Goal: Transaction & Acquisition: Book appointment/travel/reservation

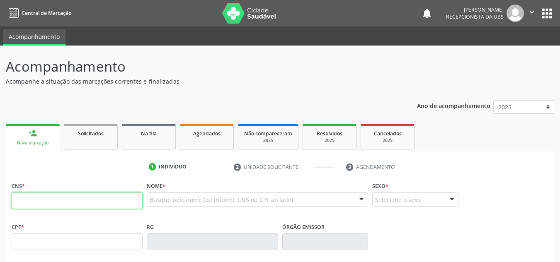
click at [49, 197] on input "text" at bounding box center [77, 201] width 131 height 17
type input "704 6086 0326 6621"
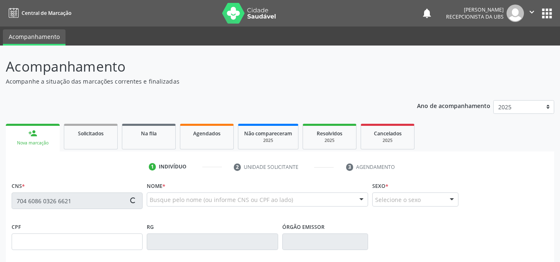
type input "313.058.143-04"
type input "03[DATE]"
type input "[PERSON_NAME]"
type input "[PHONE_NUMBER]"
type input "87"
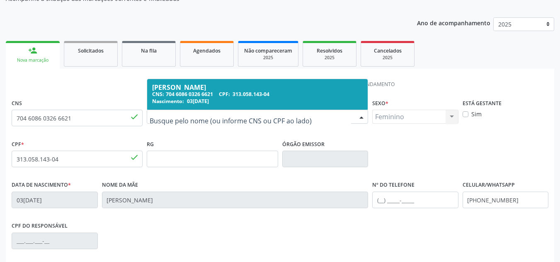
scroll to position [187, 0]
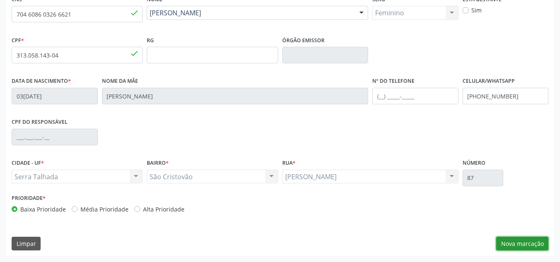
click at [527, 243] on button "Nova marcação" at bounding box center [522, 244] width 52 height 14
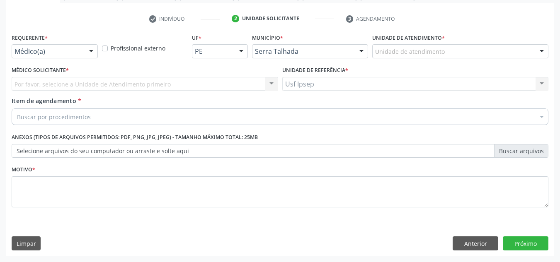
click at [90, 51] on div at bounding box center [91, 52] width 12 height 14
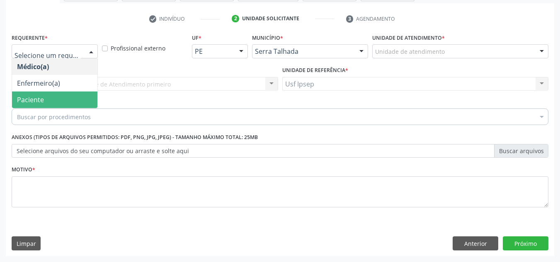
click at [56, 101] on span "Paciente" at bounding box center [54, 100] width 85 height 17
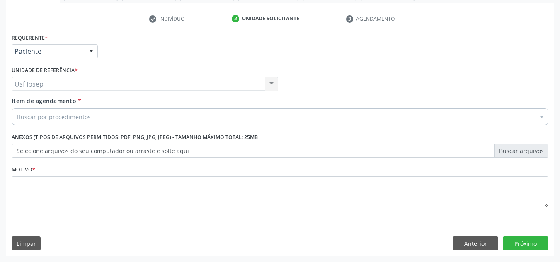
click at [76, 81] on div "Usf Ipsep Usf Ipsep Nenhum resultado encontrado para: " " Não há nenhuma opção …" at bounding box center [145, 84] width 267 height 14
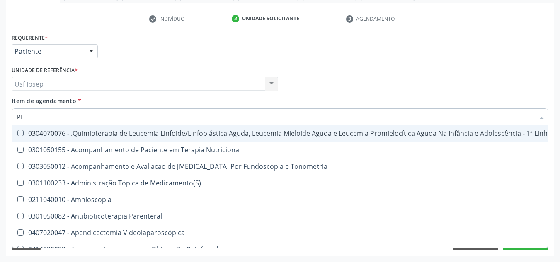
type input "P"
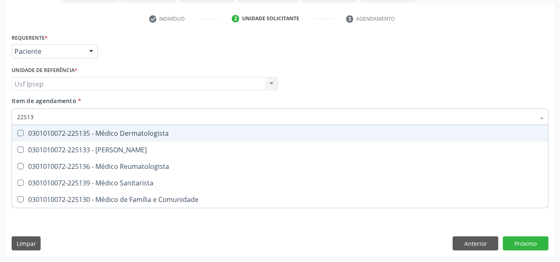
type input "225133"
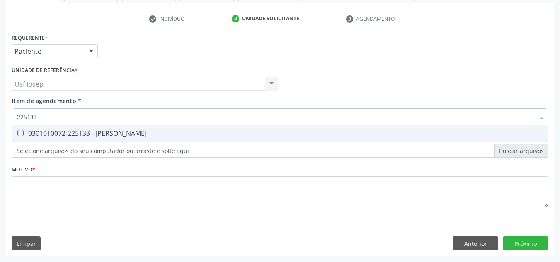
click at [139, 137] on div "0301010072-225133 - [PERSON_NAME]" at bounding box center [280, 133] width 526 height 7
checkbox Psiquiatra "true"
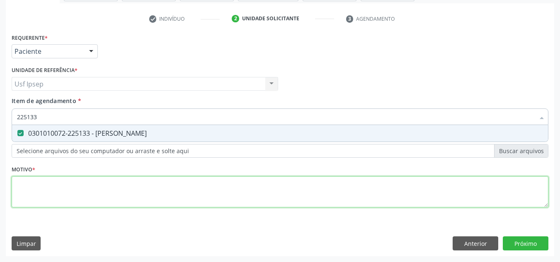
click at [73, 197] on div "Requerente * Paciente Médico(a) Enfermeiro(a) Paciente Nenhum resultado encontr…" at bounding box center [280, 126] width 537 height 188
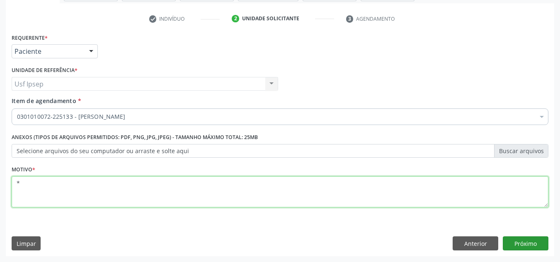
type textarea "*"
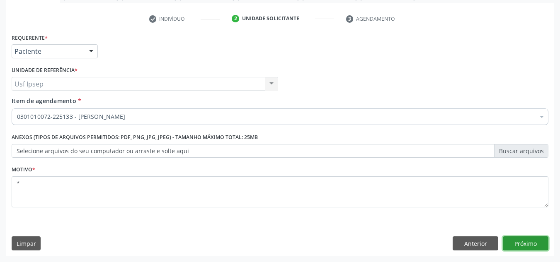
click at [522, 239] on button "Próximo" at bounding box center [526, 244] width 46 height 14
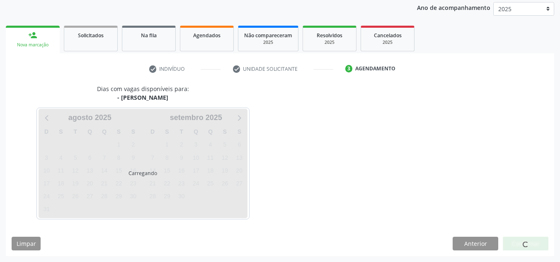
scroll to position [98, 0]
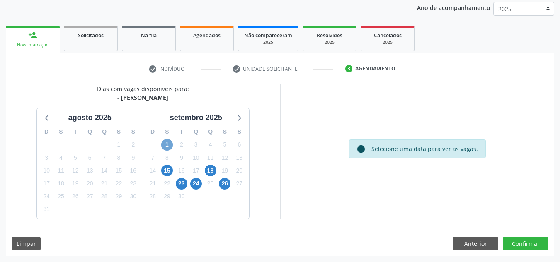
click at [163, 146] on span "1" at bounding box center [167, 145] width 12 height 12
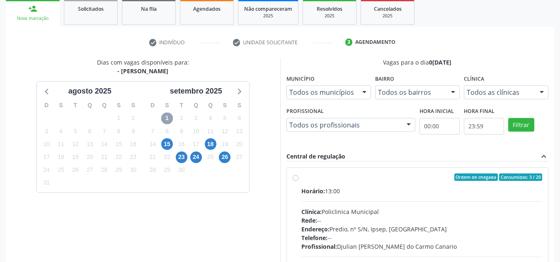
scroll to position [181, 0]
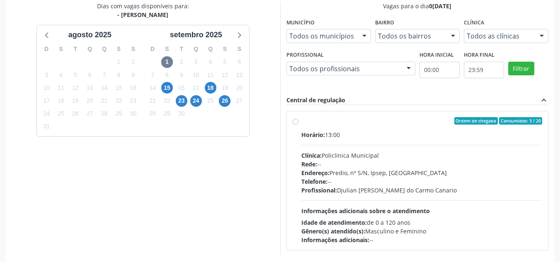
click at [301, 121] on label "Ordem de chegada Consumidos: 3 / 20 Horário: 13:00 Clínica: Policlinica Municip…" at bounding box center [421, 180] width 241 height 127
click at [296, 121] on input "Ordem de chegada Consumidos: 3 / 20 Horário: 13:00 Clínica: Policlinica Municip…" at bounding box center [296, 120] width 6 height 7
radio input "true"
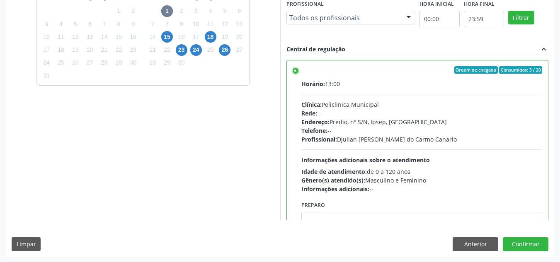
scroll to position [233, 0]
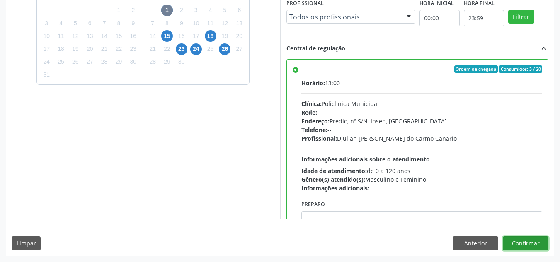
click at [511, 247] on button "Confirmar" at bounding box center [526, 244] width 46 height 14
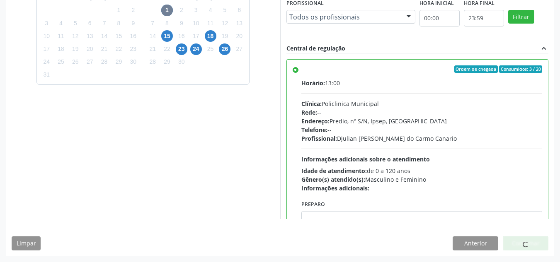
scroll to position [11, 0]
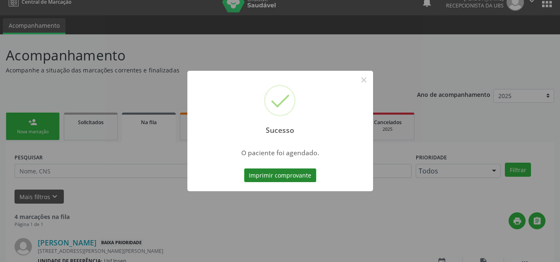
click at [290, 172] on button "Imprimir comprovante" at bounding box center [280, 176] width 72 height 14
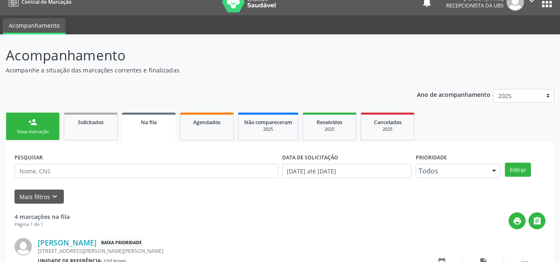
click at [39, 126] on link "person_add Nova marcação" at bounding box center [33, 127] width 54 height 28
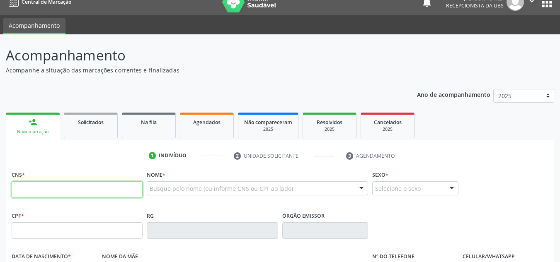
click at [45, 194] on input "text" at bounding box center [77, 190] width 131 height 17
type input "0"
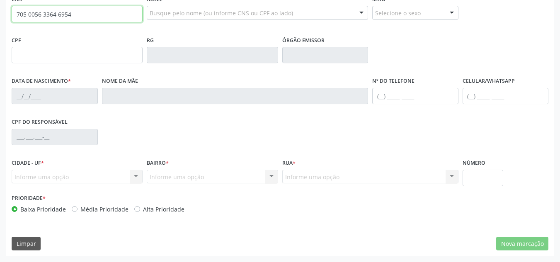
type input "705 0056 3364 6954"
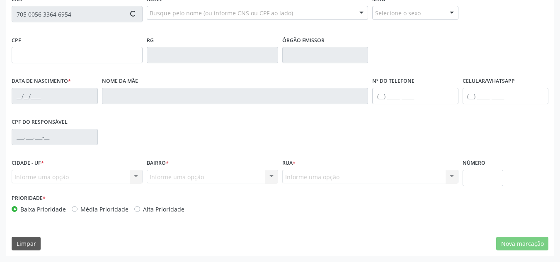
type input "351.660.964-87"
type input "2[DATE]"
type input "[PERSON_NAME]"
type input "[PHONE_NUMBER]"
type input "904"
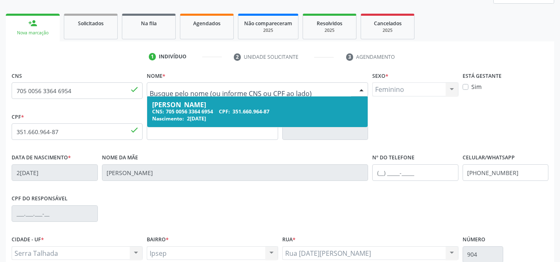
scroll to position [104, 0]
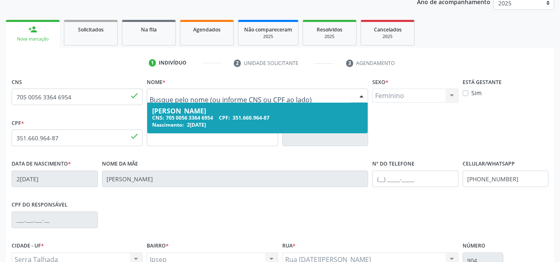
click at [109, 118] on div "CPF * 351.660.964-87 done" at bounding box center [77, 131] width 131 height 29
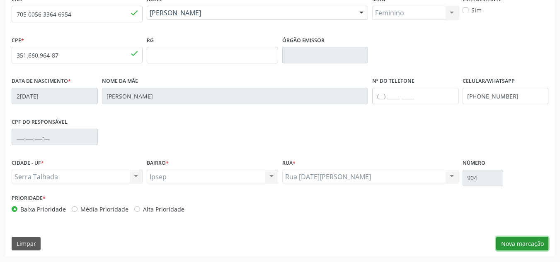
click at [508, 244] on button "Nova marcação" at bounding box center [522, 244] width 52 height 14
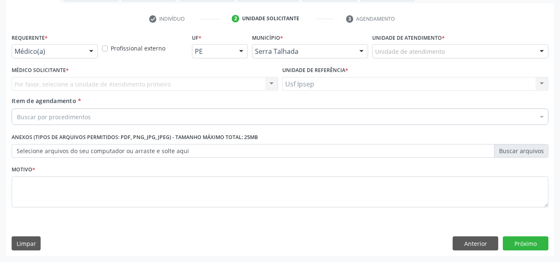
click at [86, 52] on div at bounding box center [91, 52] width 12 height 14
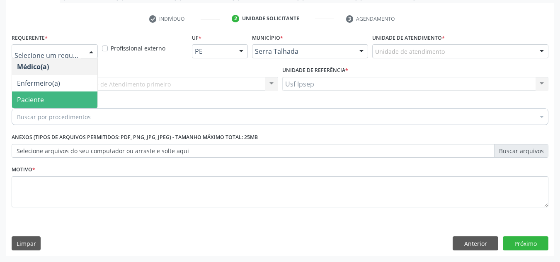
click at [46, 96] on span "Paciente" at bounding box center [54, 100] width 85 height 17
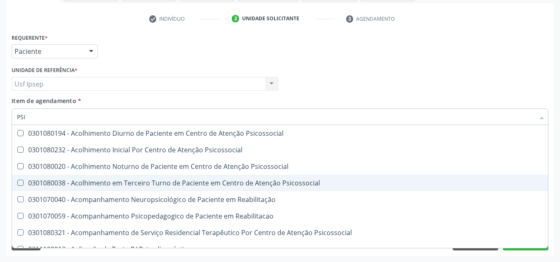
type input "PSIQ"
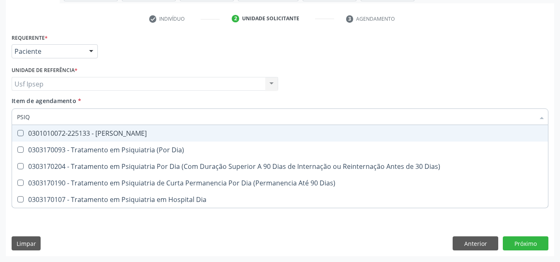
click at [124, 137] on div "0301010072-225133 - [PERSON_NAME]" at bounding box center [280, 133] width 526 height 7
checkbox Psiquiatra "true"
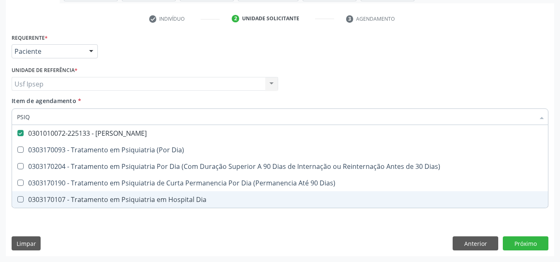
click at [285, 223] on div "Requerente * Paciente Médico(a) Enfermeiro(a) Paciente Nenhum resultado encontr…" at bounding box center [280, 144] width 549 height 225
checkbox Dia\) "true"
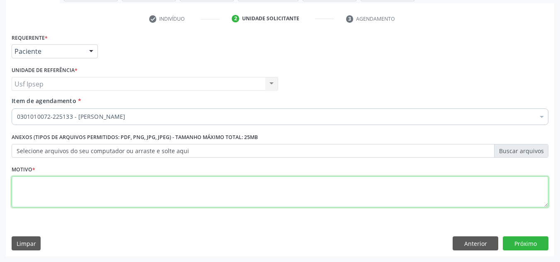
click at [98, 184] on textarea at bounding box center [280, 193] width 537 height 32
type textarea "*"
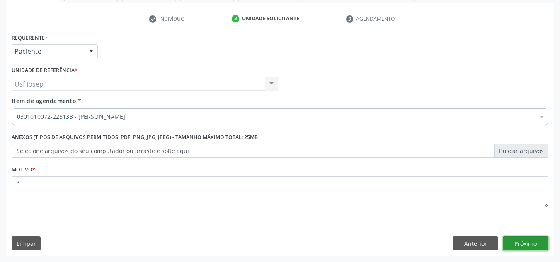
click at [517, 246] on button "Próximo" at bounding box center [526, 244] width 46 height 14
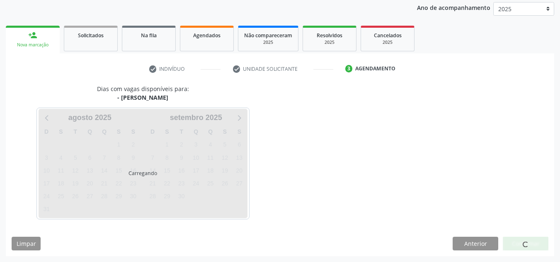
scroll to position [98, 0]
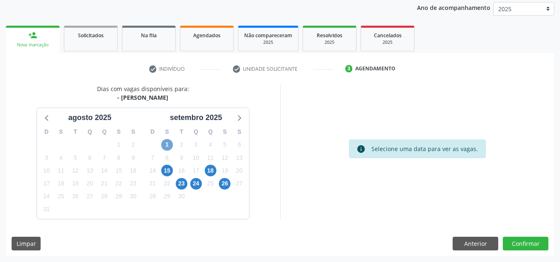
click at [167, 141] on span "1" at bounding box center [167, 145] width 12 height 12
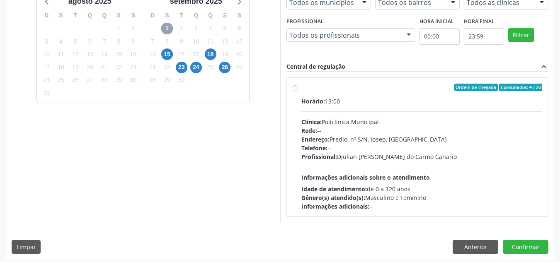
scroll to position [218, 0]
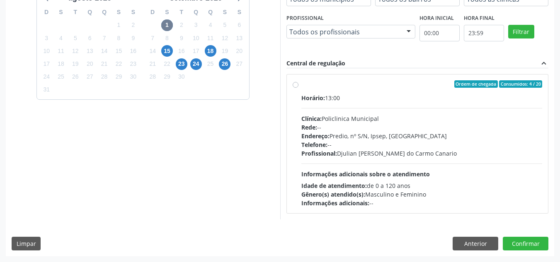
click at [294, 88] on div "Ordem de chegada Consumidos: 4 / 20 Horário: 13:00 Clínica: Policlinica Municip…" at bounding box center [418, 143] width 250 height 127
radio input "true"
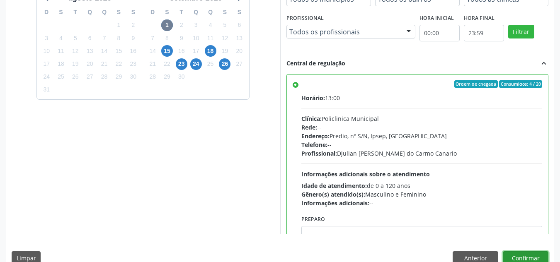
click at [532, 248] on button "Confirmar" at bounding box center [526, 259] width 46 height 14
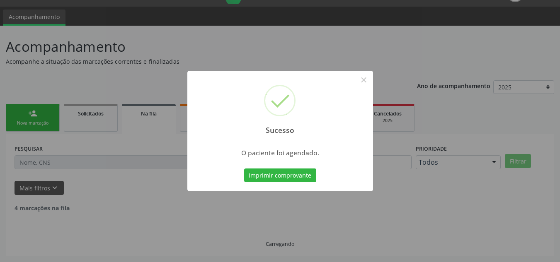
scroll to position [11, 0]
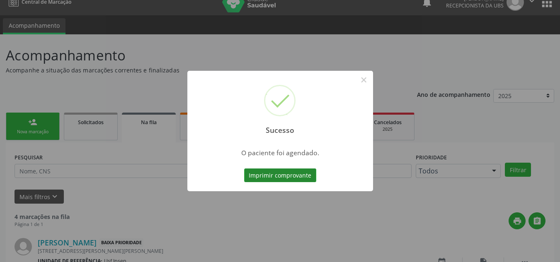
click at [293, 180] on button "Imprimir comprovante" at bounding box center [280, 176] width 72 height 14
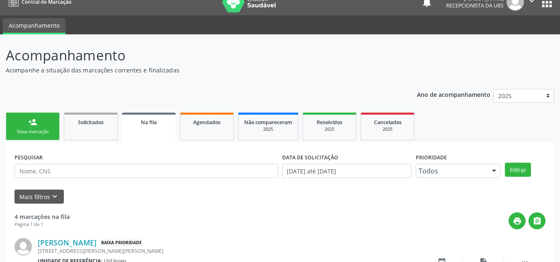
click at [27, 131] on div "Nova marcação" at bounding box center [32, 132] width 41 height 6
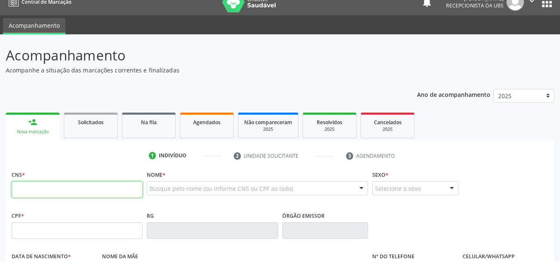
click at [33, 197] on input "text" at bounding box center [77, 190] width 131 height 17
type input "704 6086 0326 6621"
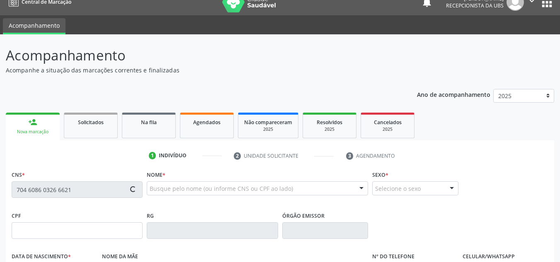
type input "313.058.143-04"
type input "03[DATE]"
type input "[PERSON_NAME]"
type input "[PHONE_NUMBER]"
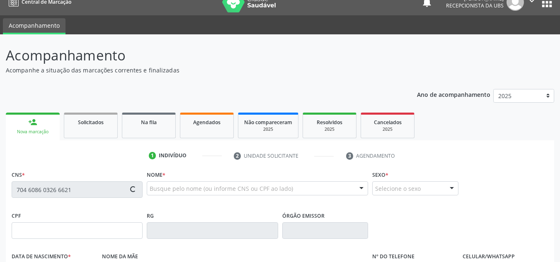
type input "87"
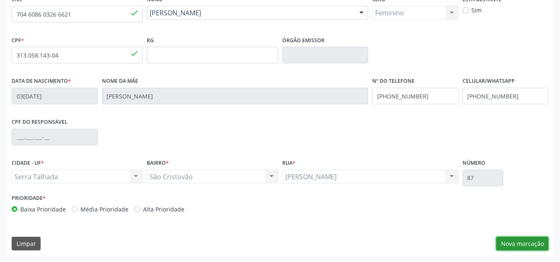
click at [529, 242] on button "Nova marcação" at bounding box center [522, 244] width 52 height 14
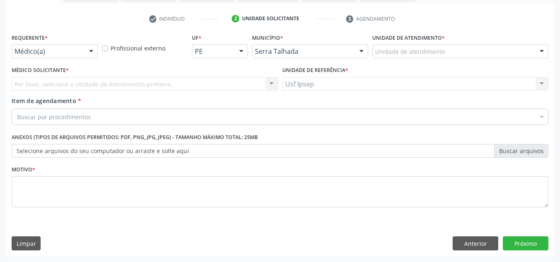
scroll to position [148, 0]
click at [91, 54] on div at bounding box center [91, 52] width 12 height 14
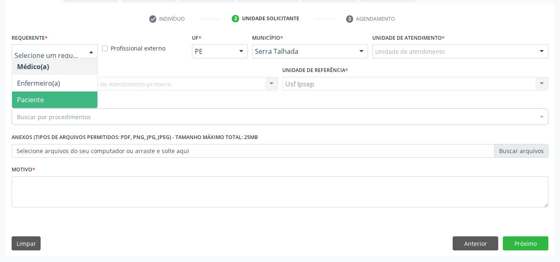
click at [52, 102] on span "Paciente" at bounding box center [54, 100] width 85 height 17
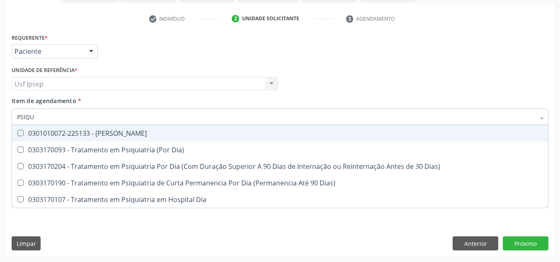
type input "PSIQUI"
click at [154, 132] on div "0301010072-225133 - [PERSON_NAME]" at bounding box center [280, 133] width 526 height 7
checkbox Psiquiatra "true"
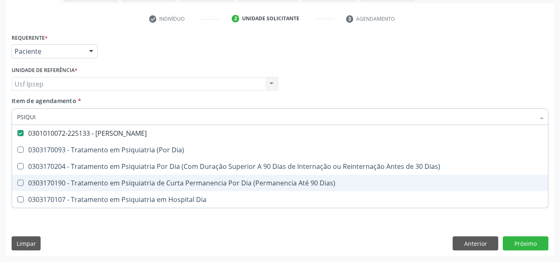
click at [344, 233] on div "Requerente * Paciente Médico(a) Enfermeiro(a) Paciente Nenhum resultado encontr…" at bounding box center [280, 144] width 549 height 225
checkbox Dia\) "true"
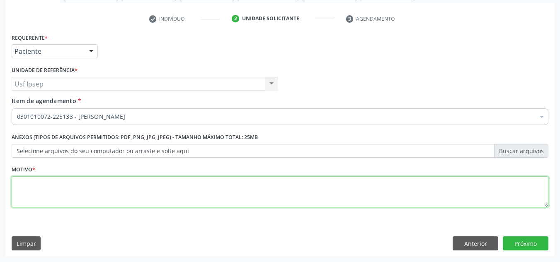
click at [95, 188] on textarea at bounding box center [280, 193] width 537 height 32
type textarea "*"
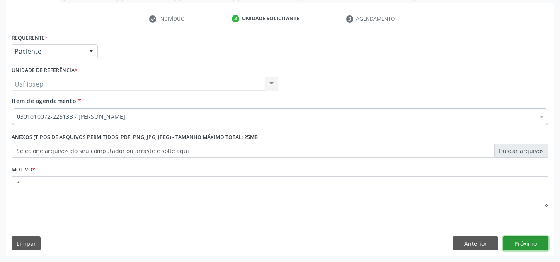
click at [527, 241] on button "Próximo" at bounding box center [526, 244] width 46 height 14
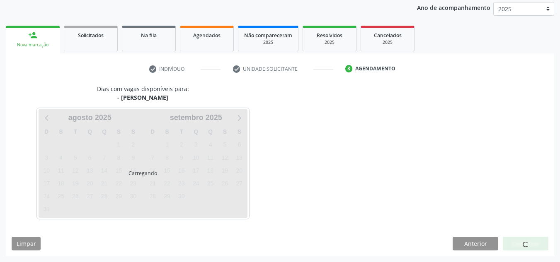
scroll to position [98, 0]
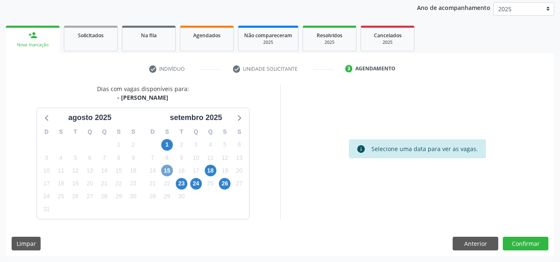
click at [169, 167] on span "15" at bounding box center [167, 171] width 12 height 12
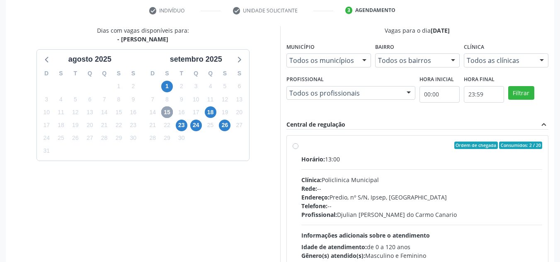
scroll to position [181, 0]
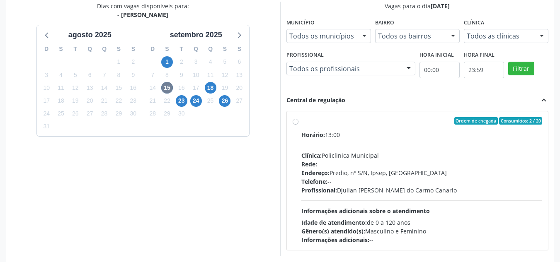
click at [301, 122] on label "Ordem de chegada Consumidos: 2 / 20 Horário: 13:00 Clínica: Policlinica Municip…" at bounding box center [421, 180] width 241 height 127
click at [294, 122] on input "Ordem de chegada Consumidos: 2 / 20 Horário: 13:00 Clínica: Policlinica Municip…" at bounding box center [296, 120] width 6 height 7
radio input "true"
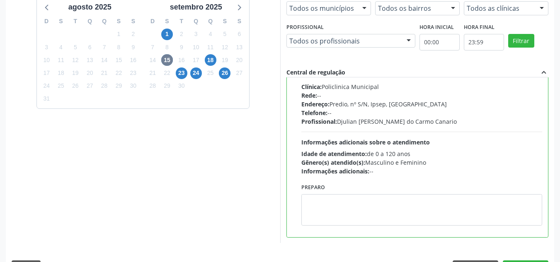
scroll to position [233, 0]
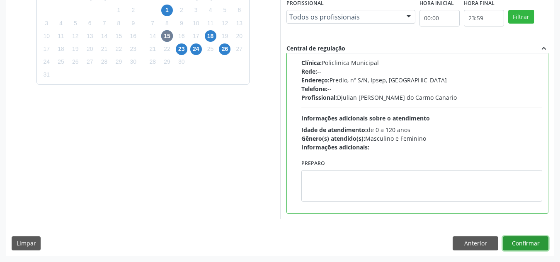
click at [528, 246] on button "Confirmar" at bounding box center [526, 244] width 46 height 14
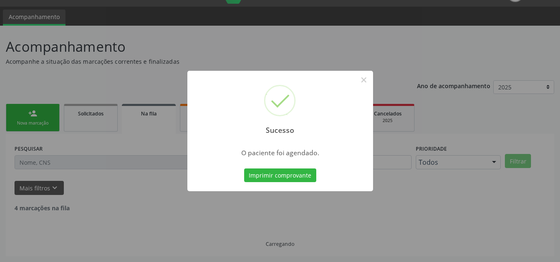
scroll to position [11, 0]
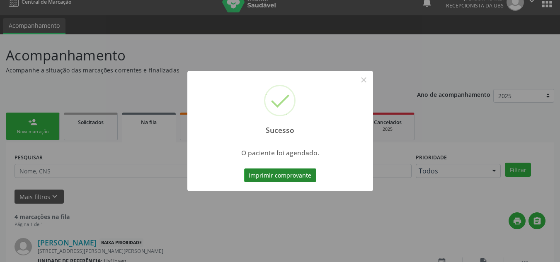
click at [287, 175] on button "Imprimir comprovante" at bounding box center [280, 176] width 72 height 14
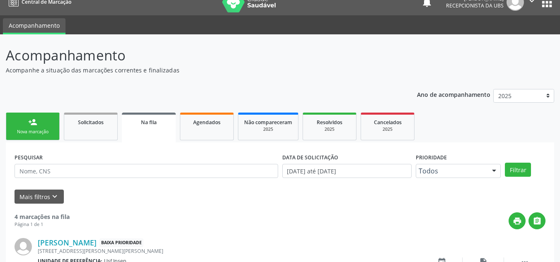
click at [45, 128] on link "person_add Nova marcação" at bounding box center [33, 127] width 54 height 28
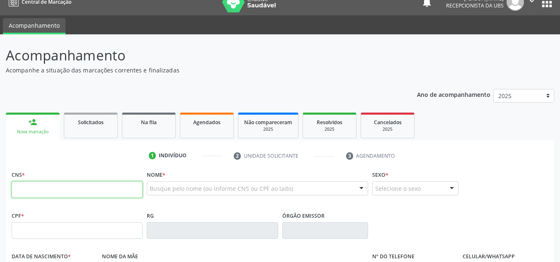
click at [39, 190] on input "text" at bounding box center [77, 190] width 131 height 17
type input "704 3095 2063 8894"
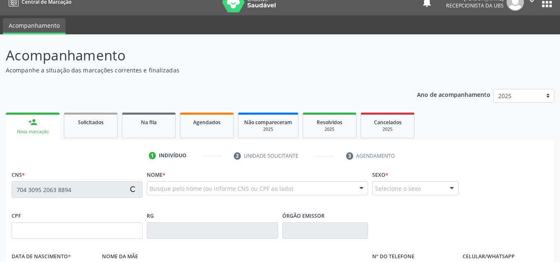
type input "058.561.354-07"
type input "1[DATE]"
type input "[PERSON_NAME]"
type input "[PHONE_NUMBER]"
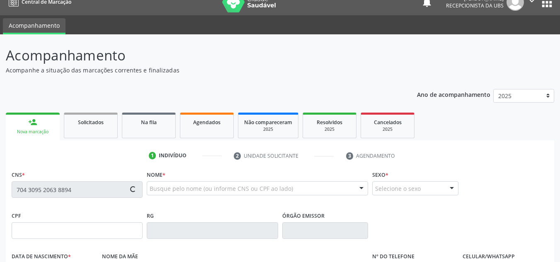
type input "042.362.154-89"
type input "1276"
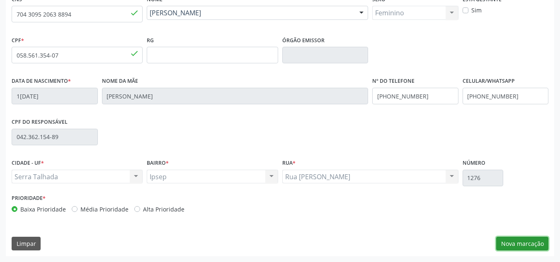
click at [518, 245] on button "Nova marcação" at bounding box center [522, 244] width 52 height 14
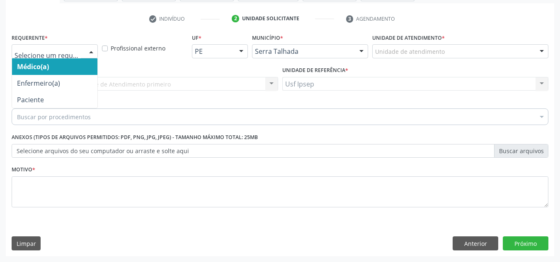
click at [85, 50] on div at bounding box center [91, 52] width 12 height 14
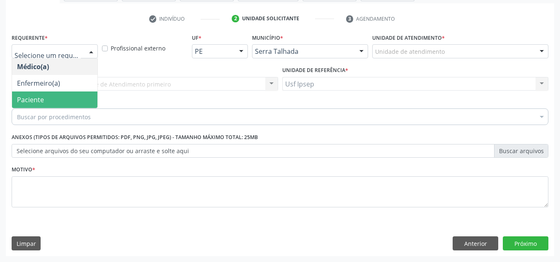
click at [50, 100] on span "Paciente" at bounding box center [54, 100] width 85 height 17
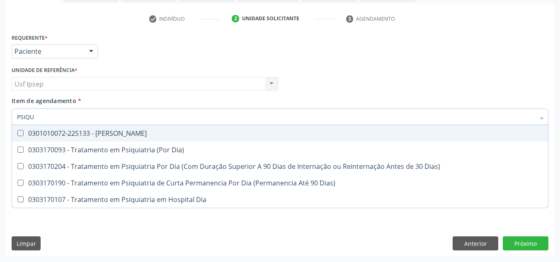
type input "PSIQUI"
click at [114, 133] on div "0301010072-225133 - [PERSON_NAME]" at bounding box center [280, 133] width 526 height 7
checkbox Psiquiatra "true"
click at [349, 79] on div "Médico Solicitante Por favor, selecione a Unidade de Atendimento primeiro Nenhu…" at bounding box center [280, 80] width 541 height 32
checkbox Dia\) "true"
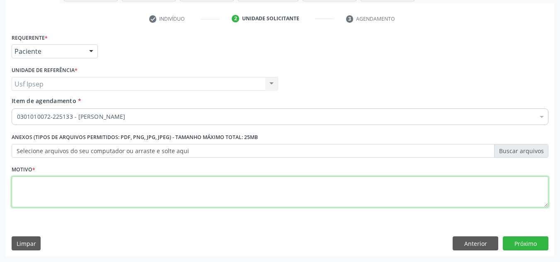
click at [136, 198] on textarea at bounding box center [280, 193] width 537 height 32
type textarea "*"
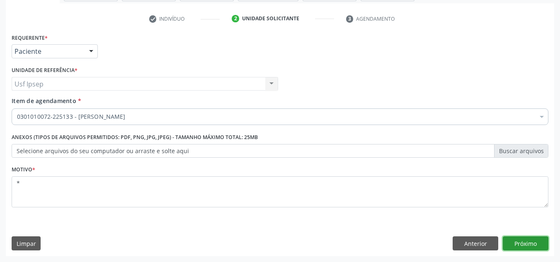
click at [526, 240] on button "Próximo" at bounding box center [526, 244] width 46 height 14
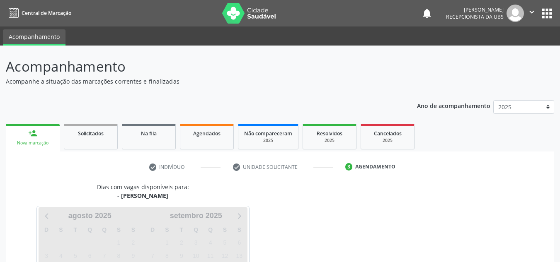
scroll to position [98, 0]
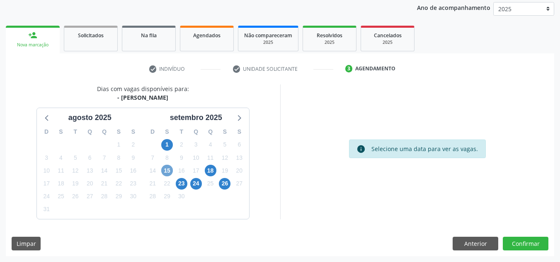
click at [168, 174] on span "15" at bounding box center [167, 171] width 12 height 12
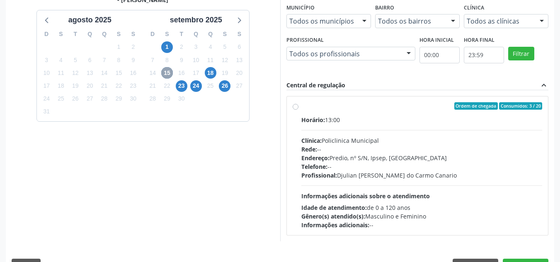
scroll to position [218, 0]
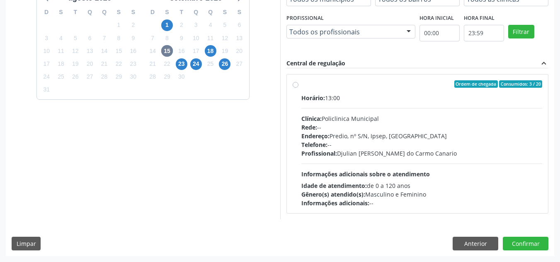
click at [291, 83] on div "Ordem de chegada Consumidos: 3 / 20 Horário: 13:00 Clínica: Policlinica Municip…" at bounding box center [418, 144] width 262 height 139
radio input "true"
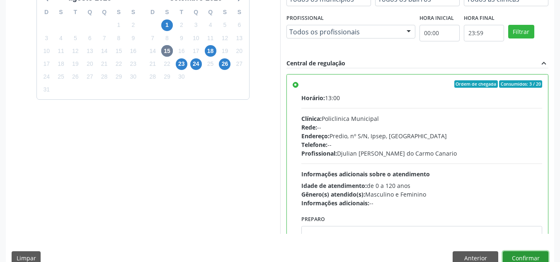
click at [524, 256] on button "Confirmar" at bounding box center [526, 259] width 46 height 14
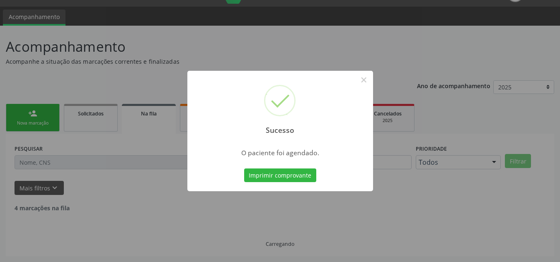
scroll to position [11, 0]
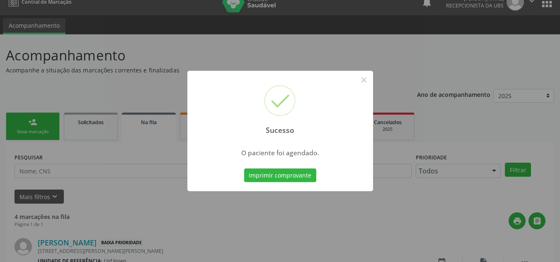
click at [280, 185] on div "Sucesso × O paciente foi agendado. Imprimir comprovante Cancel" at bounding box center [280, 131] width 186 height 121
click at [281, 173] on button "Imprimir comprovante" at bounding box center [280, 176] width 72 height 14
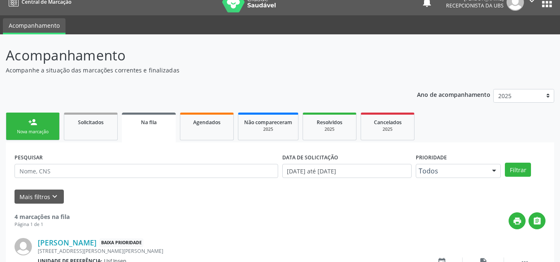
click at [46, 131] on div "Nova marcação" at bounding box center [32, 132] width 41 height 6
